Goal: Find specific page/section: Find specific page/section

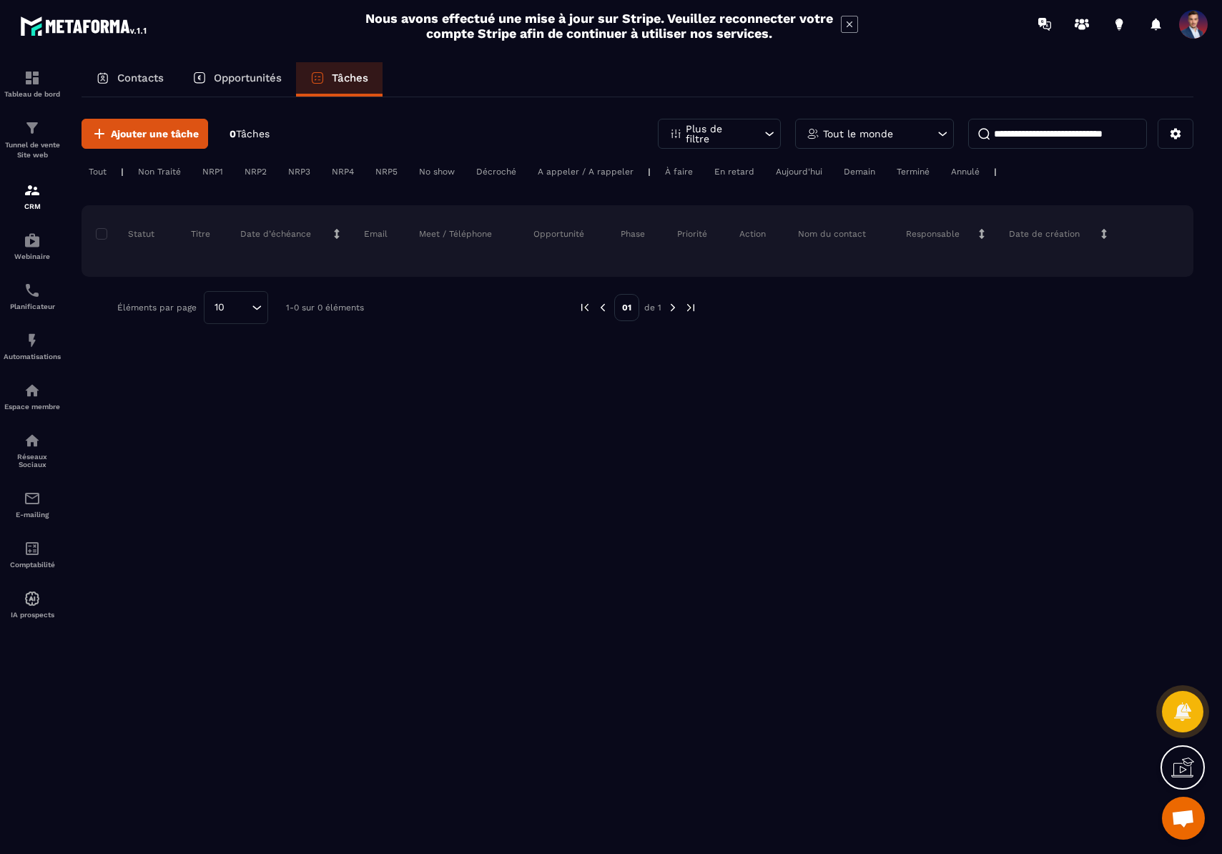
scroll to position [365, 0]
click at [255, 77] on p "Opportunités" at bounding box center [248, 78] width 68 height 13
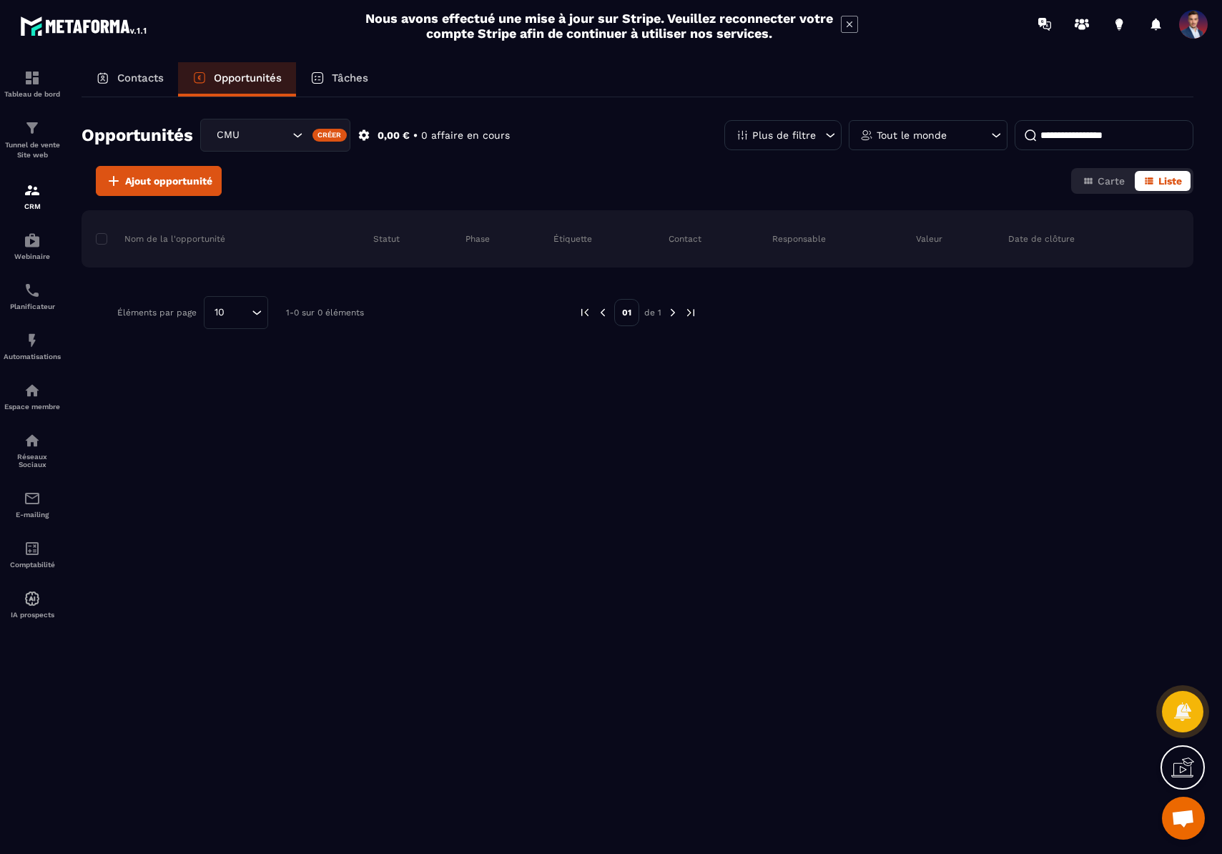
click at [129, 72] on p "Contacts" at bounding box center [140, 78] width 46 height 13
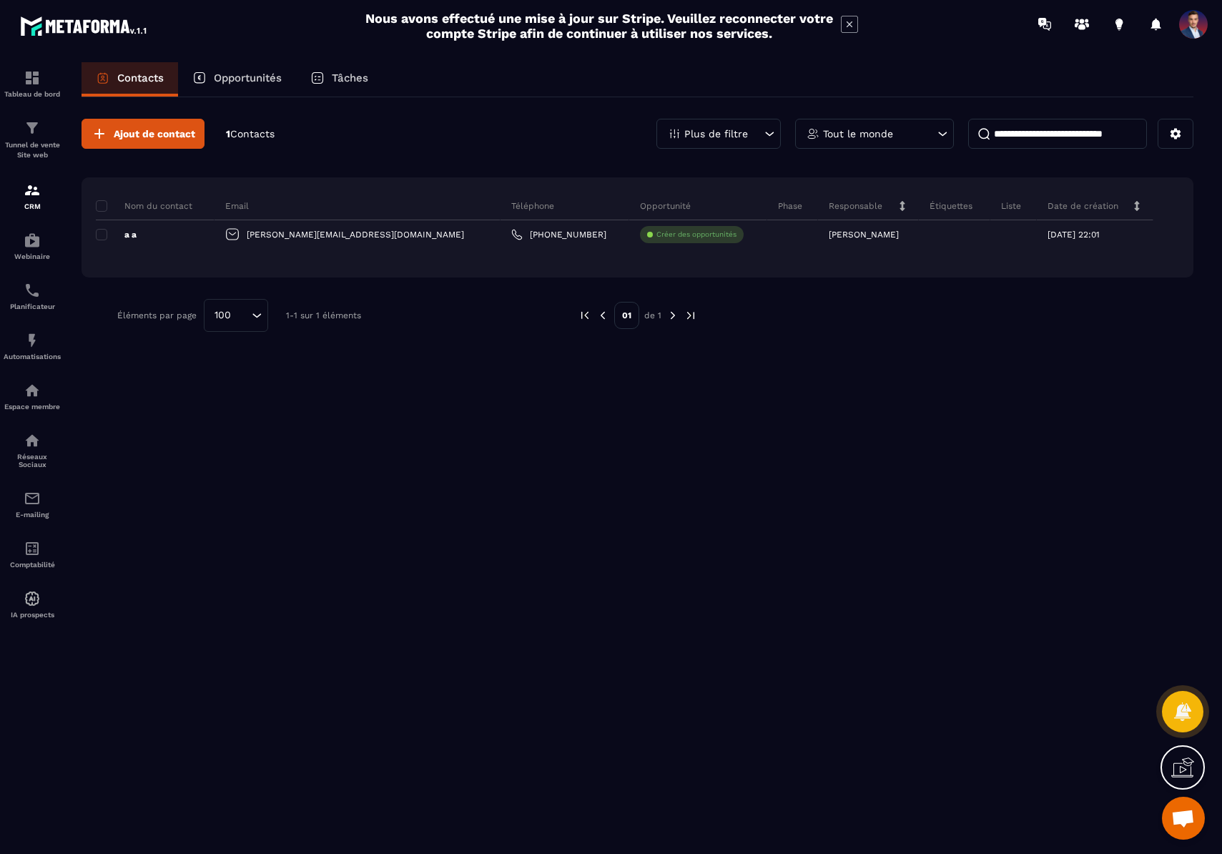
click at [782, 317] on div at bounding box center [939, 315] width 440 height 33
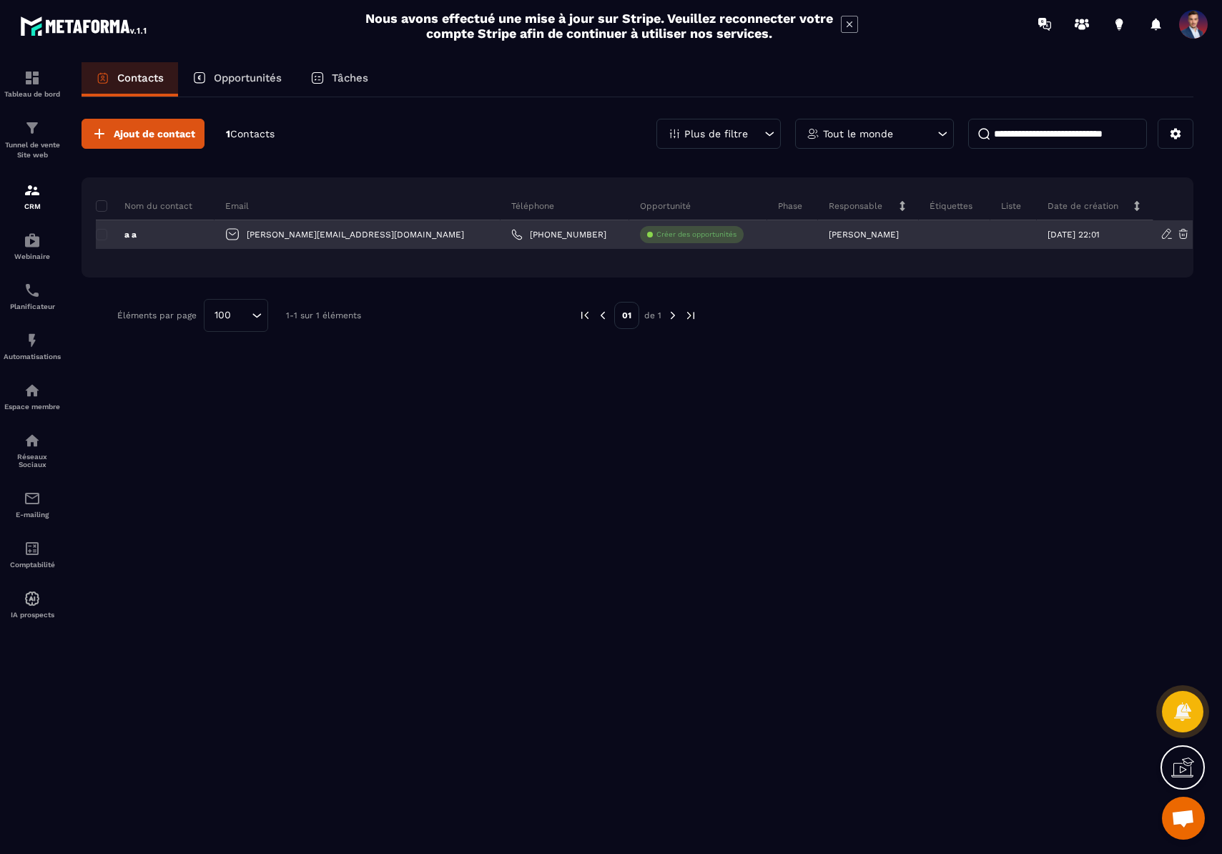
click at [990, 237] on div at bounding box center [1013, 234] width 46 height 29
click at [990, 235] on div at bounding box center [1013, 234] width 46 height 29
click at [132, 242] on div "a a" at bounding box center [155, 234] width 119 height 29
